Goal: Task Accomplishment & Management: Manage account settings

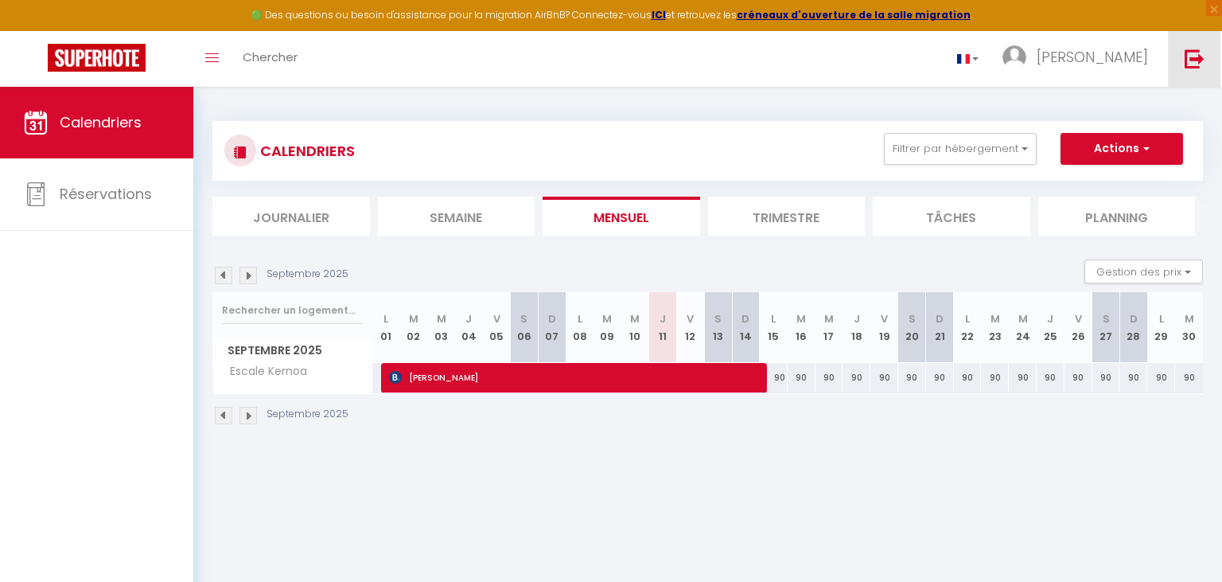
click at [1202, 58] on img at bounding box center [1195, 59] width 20 height 20
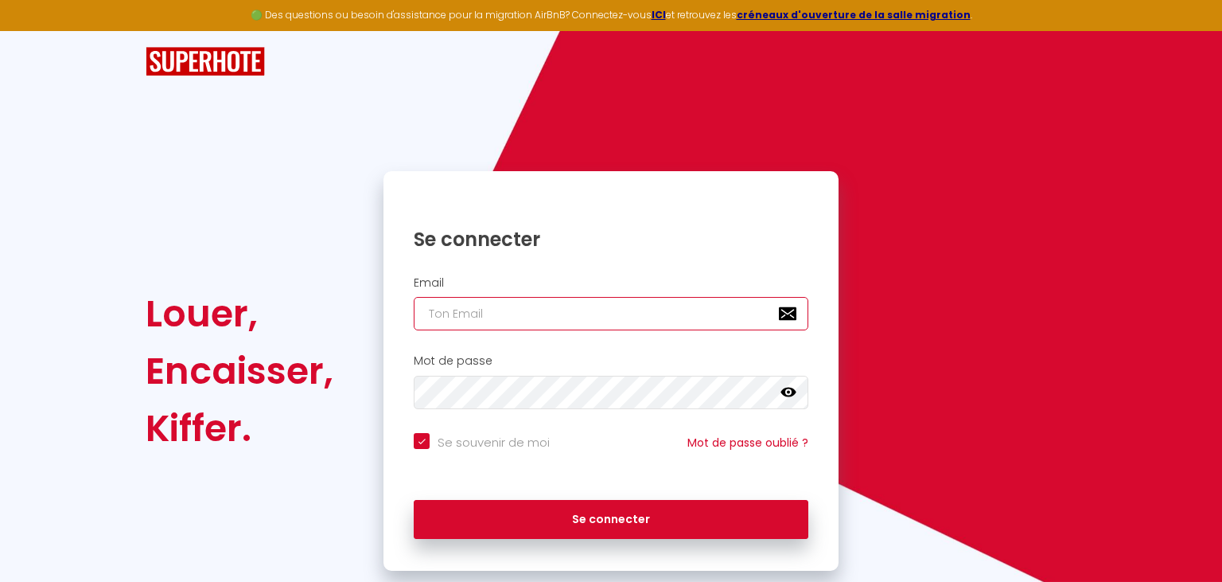
click at [462, 314] on input "email" at bounding box center [611, 313] width 395 height 33
type input "g"
checkbox input "true"
type input "gu"
checkbox input "true"
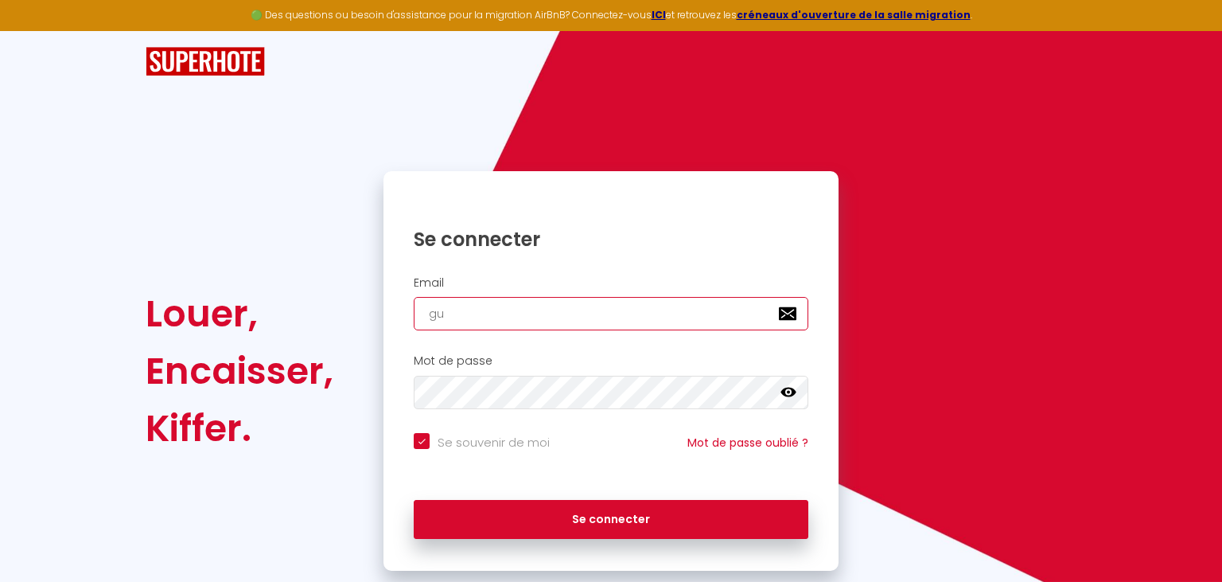
type input "gue"
checkbox input "true"
type input "gu"
checkbox input "true"
type input "g"
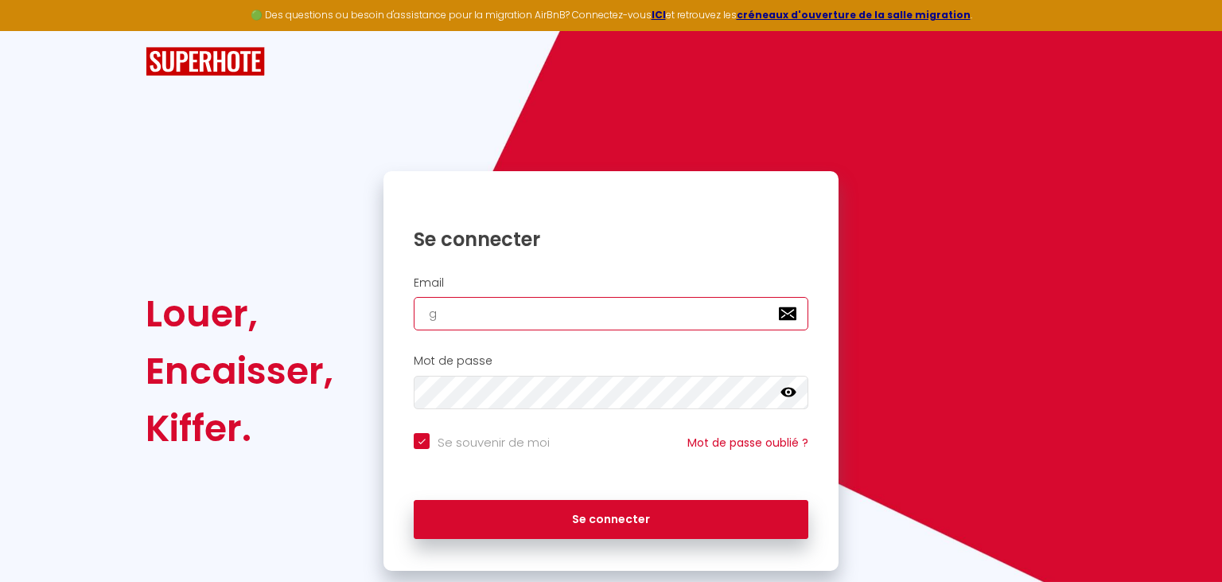
checkbox input "true"
type input "m"
checkbox input "true"
type input "mg"
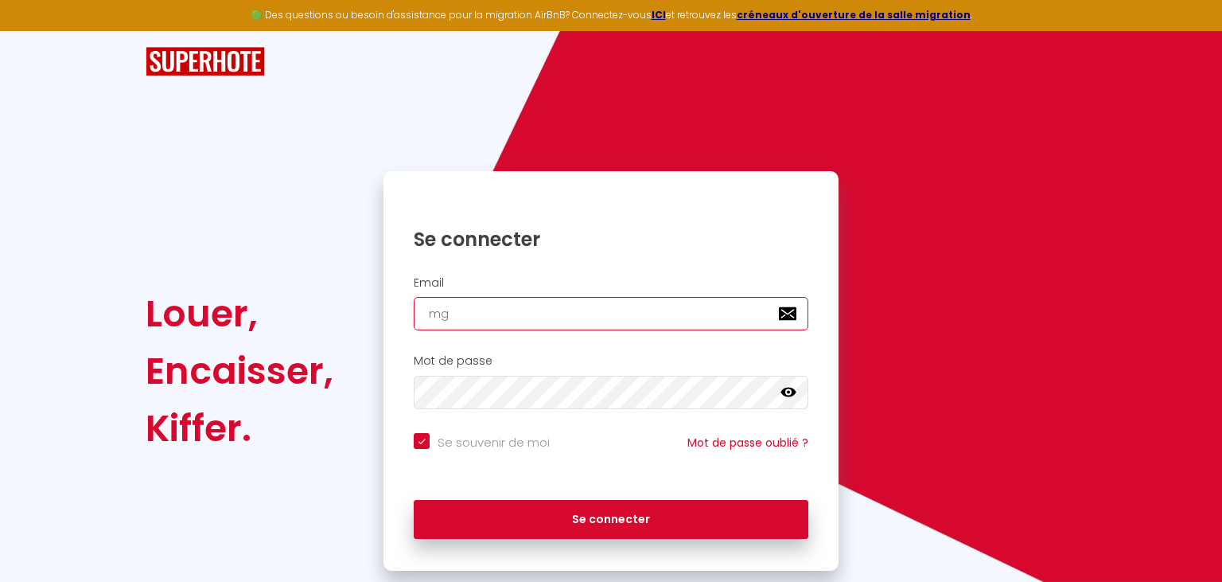
checkbox input "true"
type input "mgg"
checkbox input "true"
type input "mggu"
checkbox input "true"
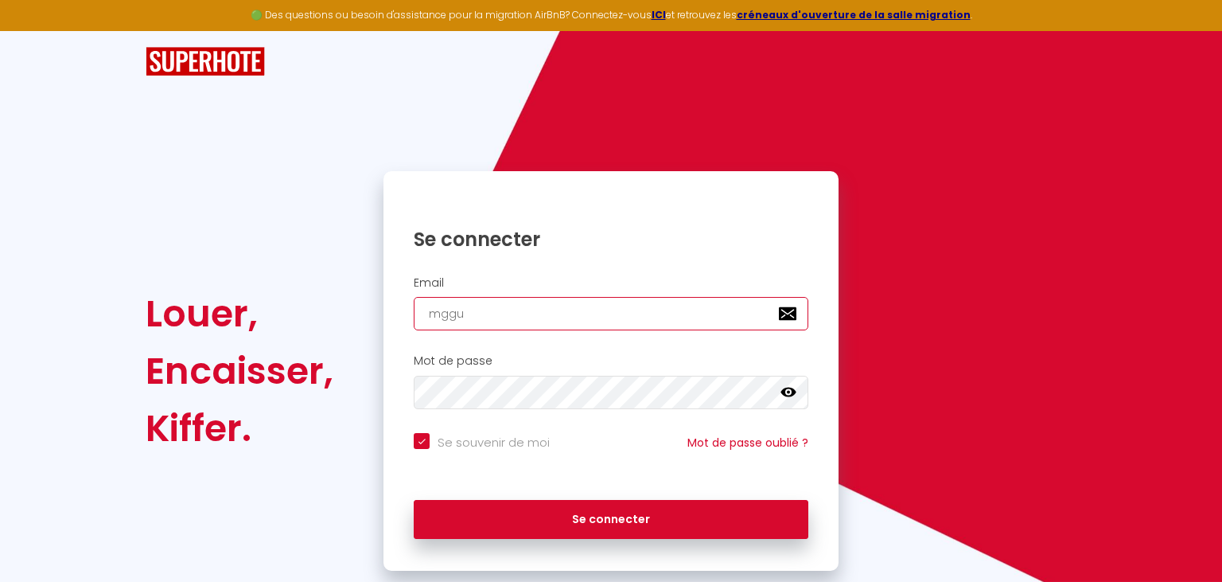
type input "mggue"
checkbox input "true"
type input "mggueg"
checkbox input "true"
type input "mgguego"
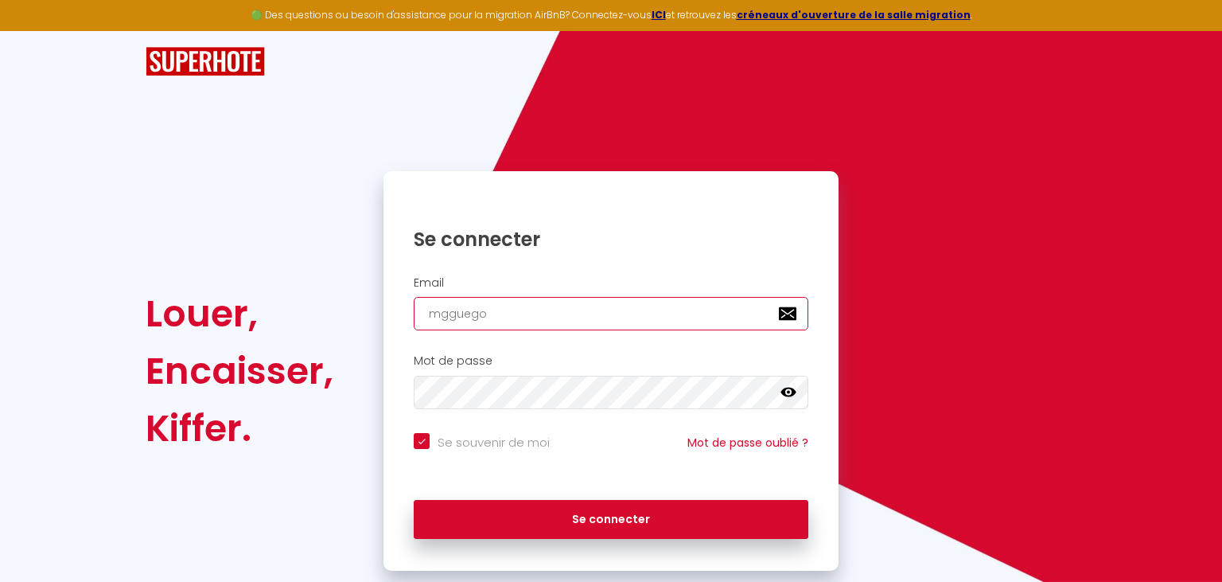
checkbox input "true"
type input "mgguego@"
checkbox input "true"
type input "mgguego@g"
checkbox input "true"
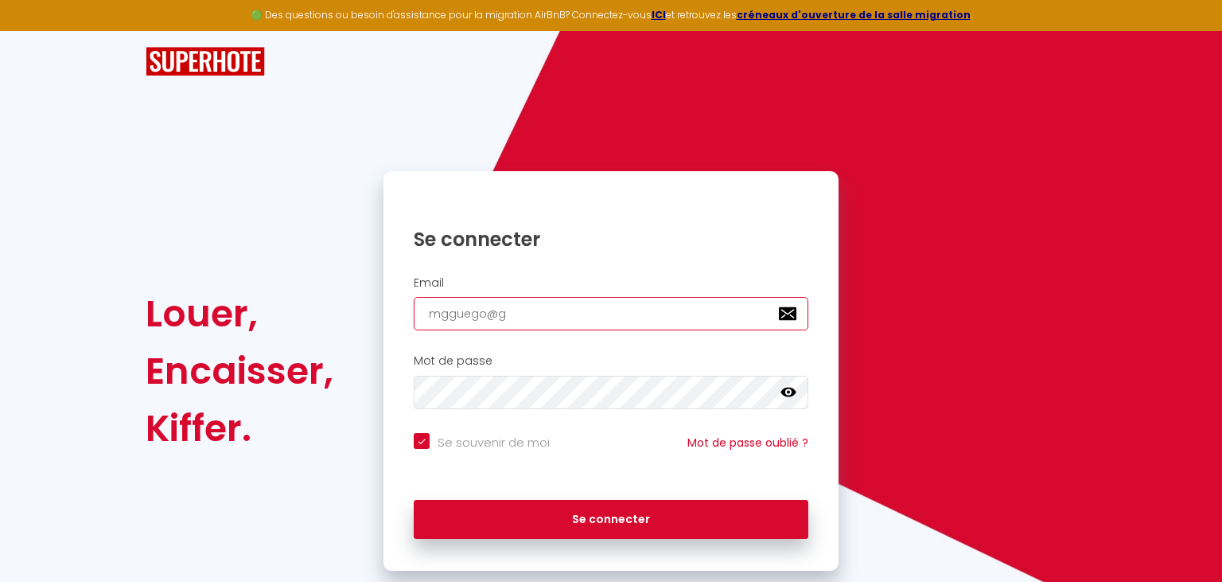
type input "mgguego@gm"
checkbox input "true"
type input "mgguego@gma"
checkbox input "true"
type input "mgguego@gmai"
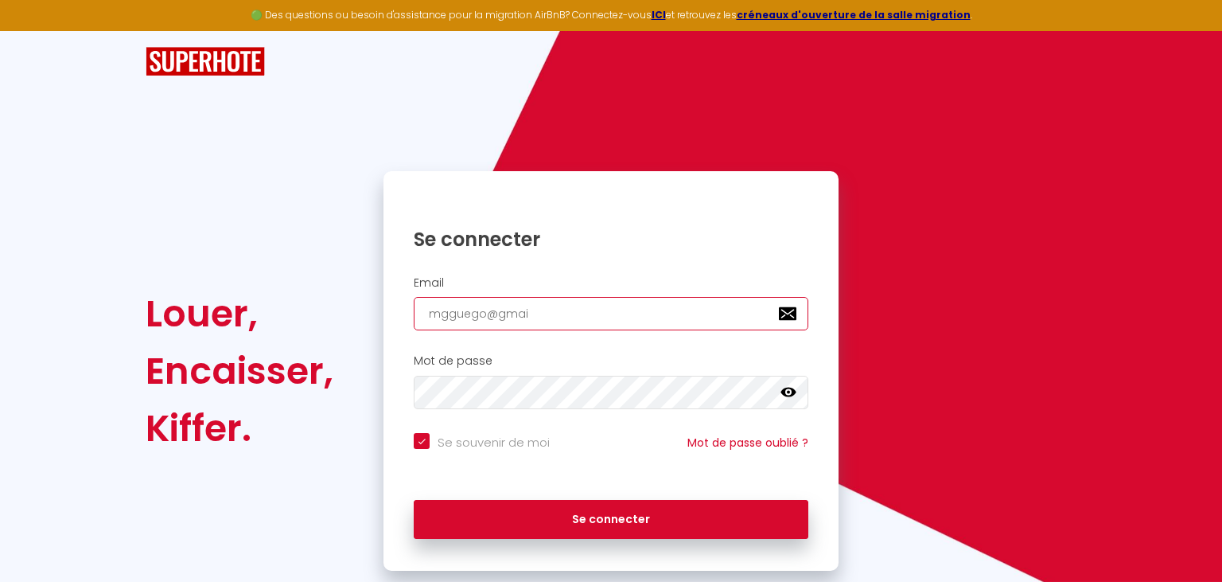
checkbox input "true"
type input "[EMAIL_ADDRESS]"
checkbox input "true"
type input "[EMAIL_ADDRESS]."
checkbox input "true"
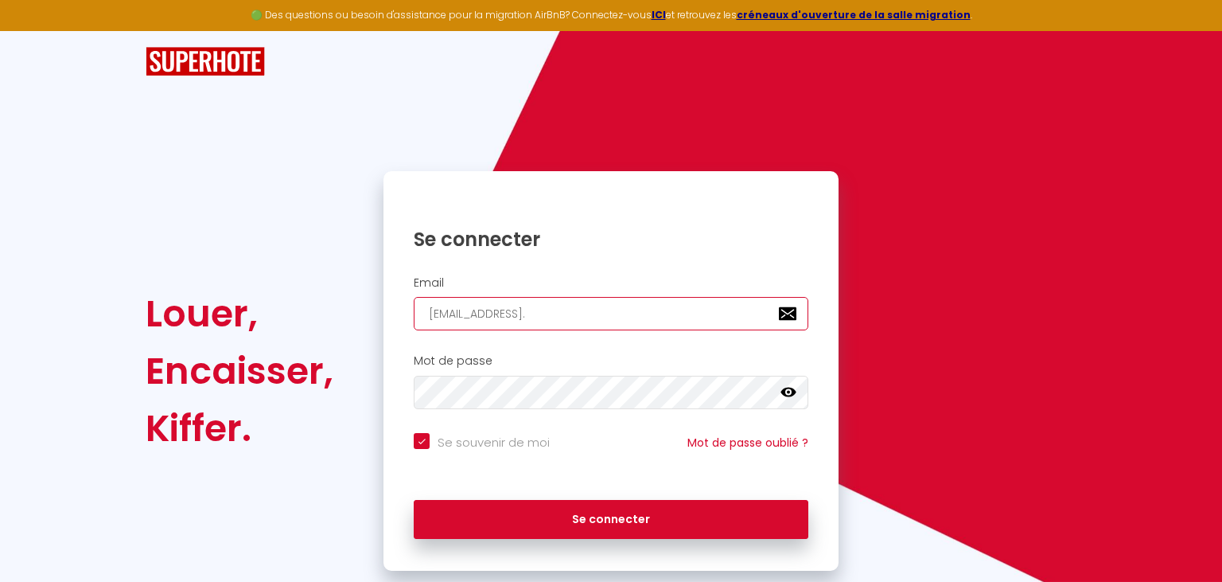
type input "mgguego@gmail.c"
checkbox input "true"
type input "[EMAIL_ADDRESS][DOMAIN_NAME]"
checkbox input "true"
type input "[EMAIL_ADDRESS][DOMAIN_NAME]"
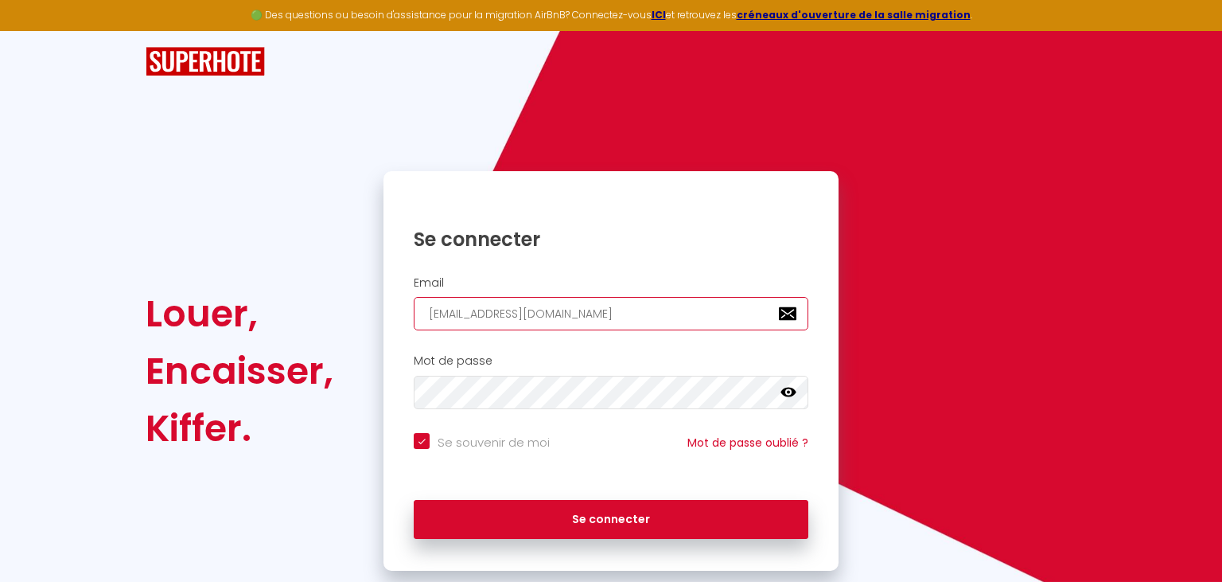
checkbox input "true"
type input "[EMAIL_ADDRESS][DOMAIN_NAME]"
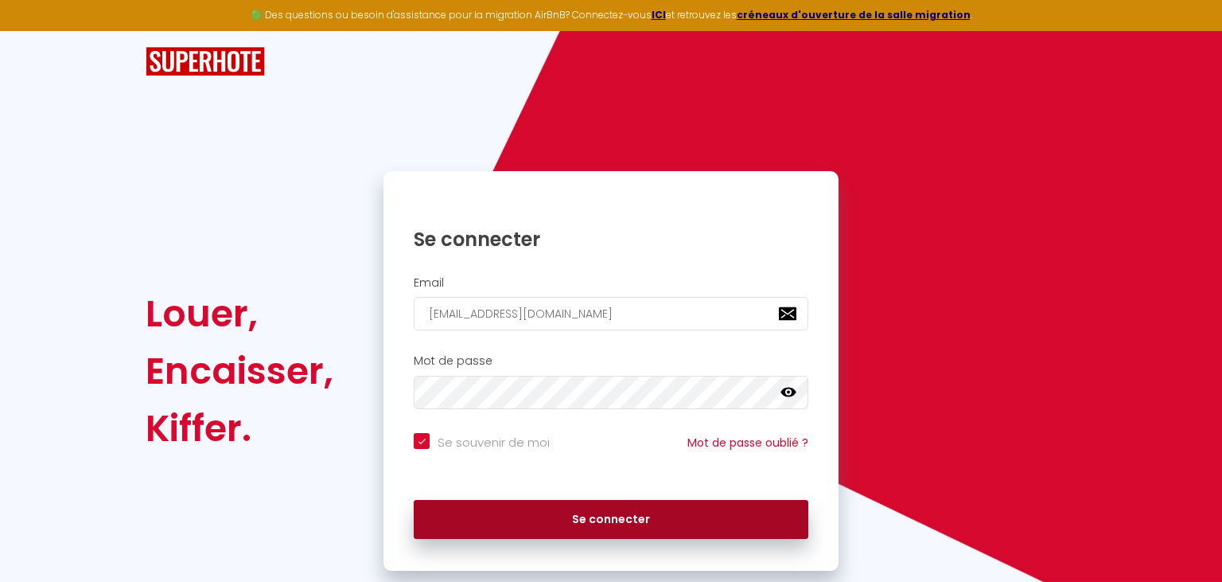
click at [571, 526] on button "Se connecter" at bounding box center [611, 520] width 395 height 40
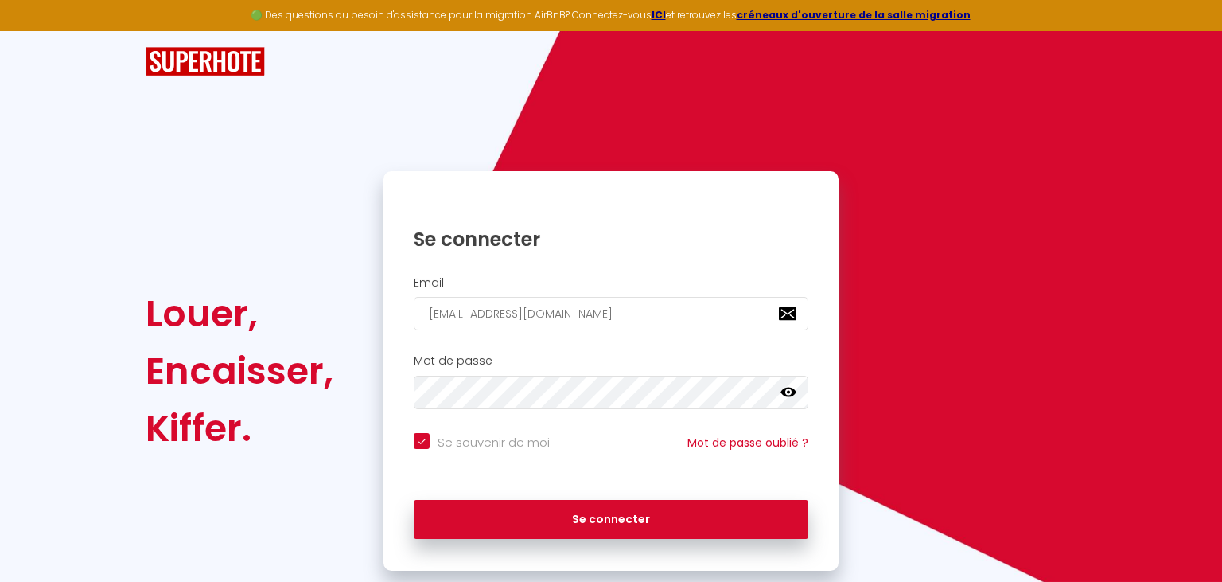
click at [789, 389] on icon at bounding box center [789, 392] width 16 height 16
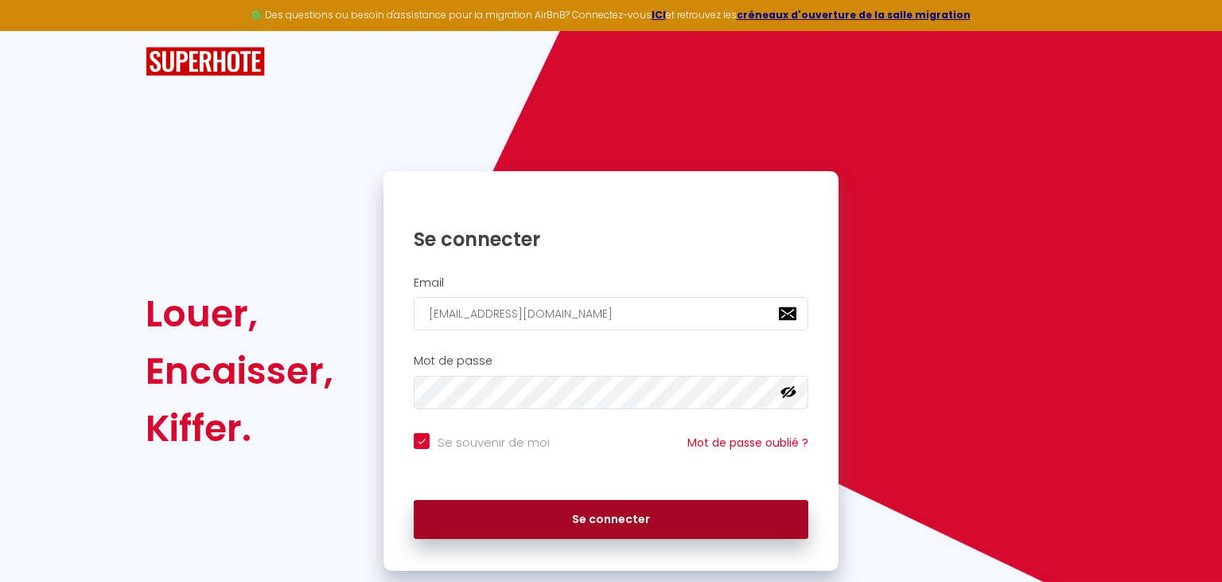
click at [510, 530] on button "Se connecter" at bounding box center [611, 520] width 395 height 40
checkbox input "true"
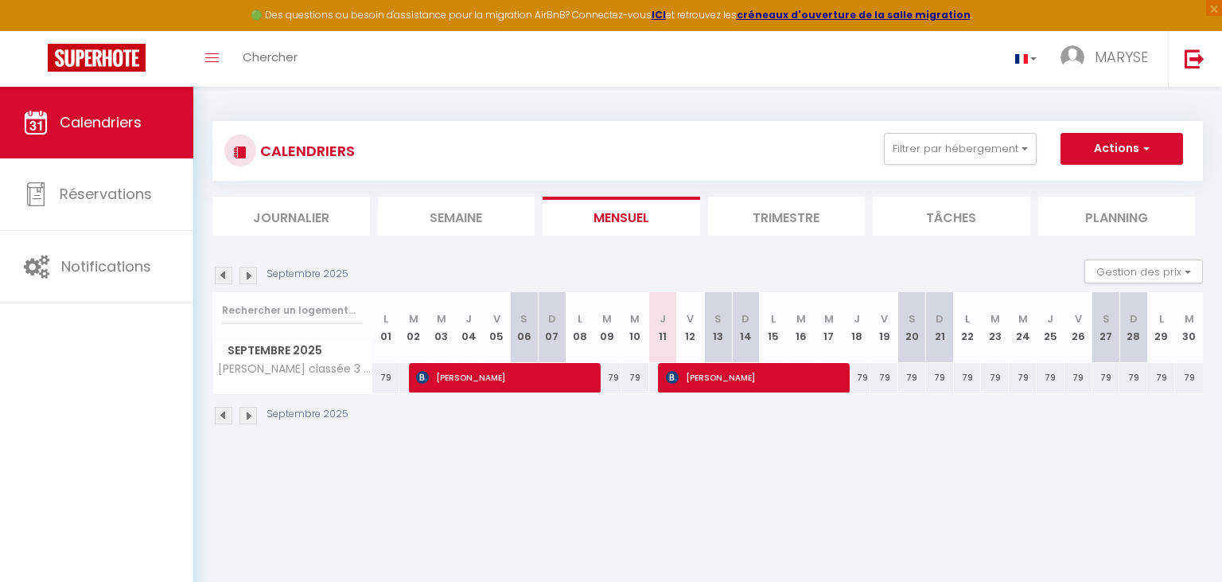
click at [759, 231] on li "Trimestre" at bounding box center [787, 216] width 158 height 39
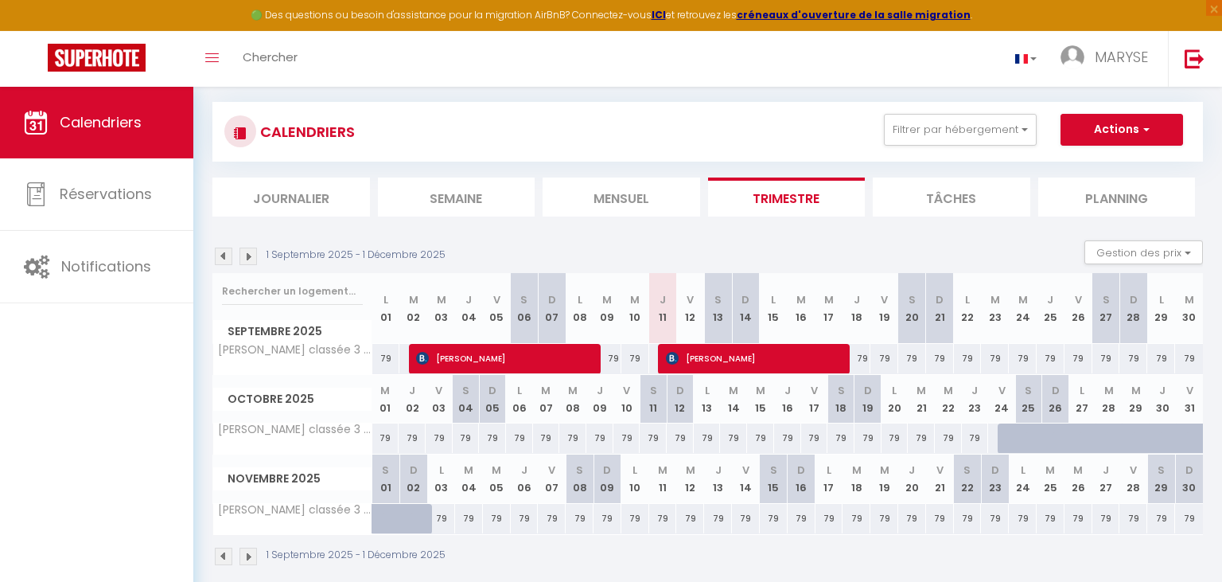
scroll to position [86, 0]
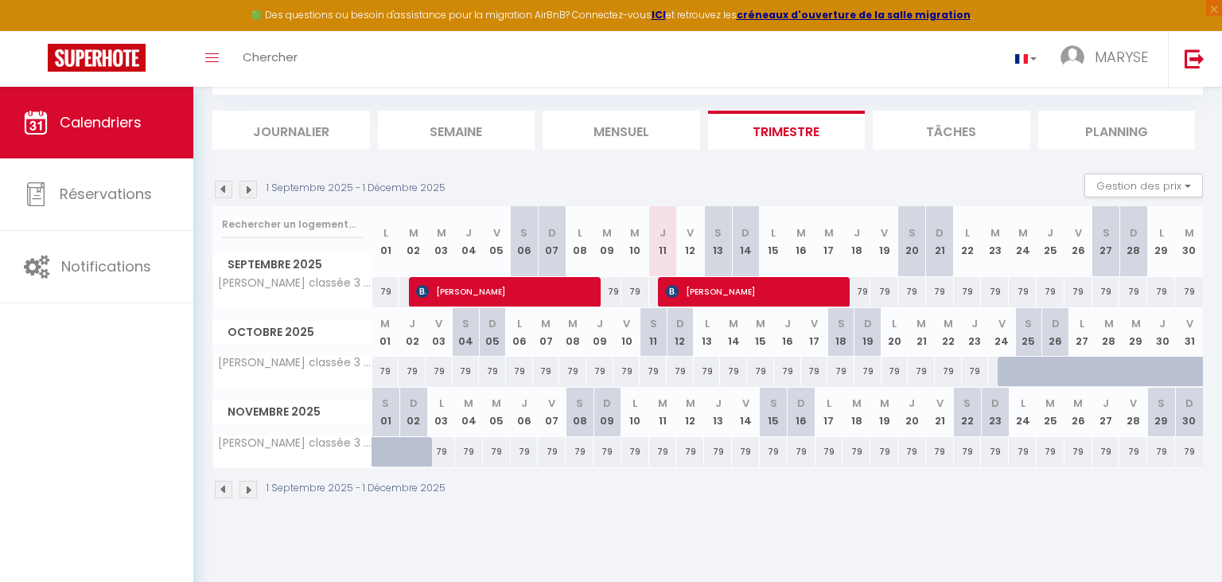
click at [250, 189] on img at bounding box center [249, 190] width 18 height 18
